Goal: Task Accomplishment & Management: Manage account settings

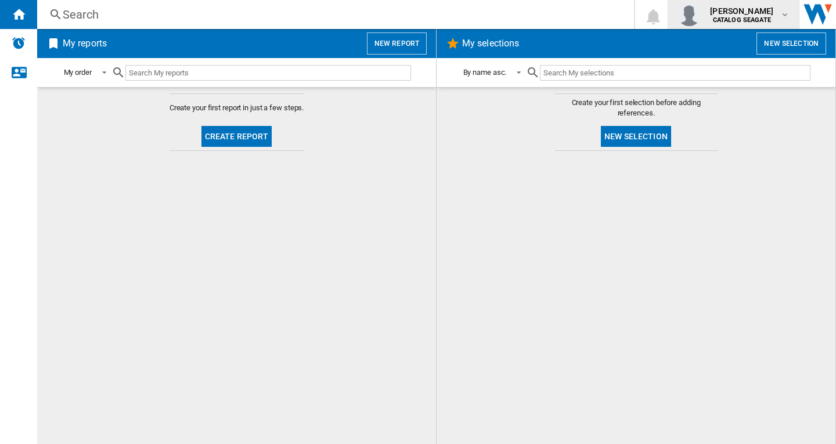
click at [751, 20] on b "CATALOG SEAGATE" at bounding box center [742, 20] width 58 height 8
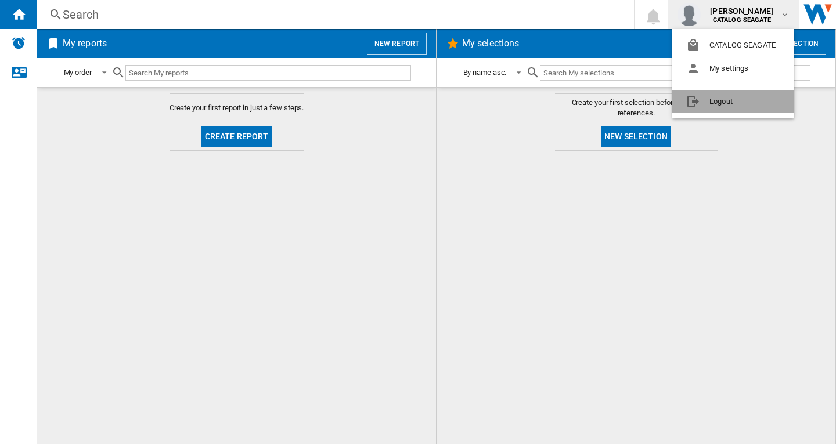
click at [732, 101] on button "Logout" at bounding box center [733, 101] width 122 height 23
